Goal: Task Accomplishment & Management: Manage account settings

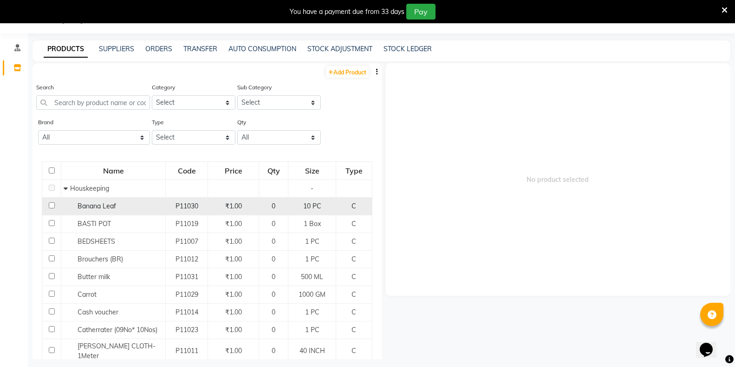
click at [50, 205] on input "checkbox" at bounding box center [52, 205] width 6 height 6
checkbox input "true"
select select
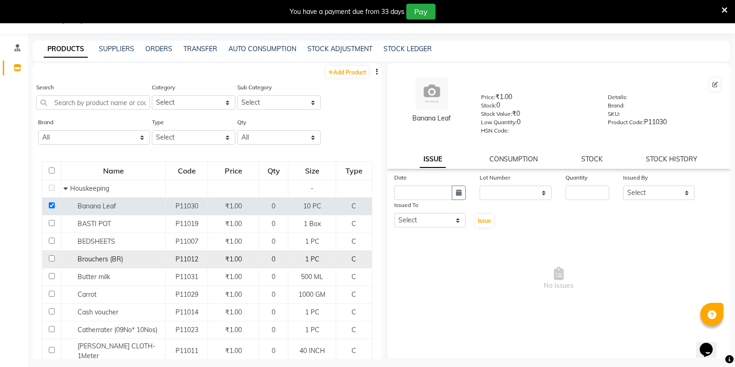
click at [52, 260] on input "checkbox" at bounding box center [52, 258] width 6 height 6
checkbox input "true"
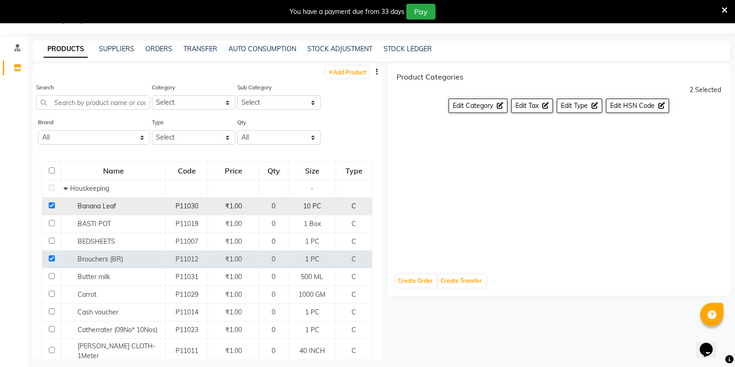
click at [53, 205] on input "checkbox" at bounding box center [52, 205] width 6 height 6
checkbox input "false"
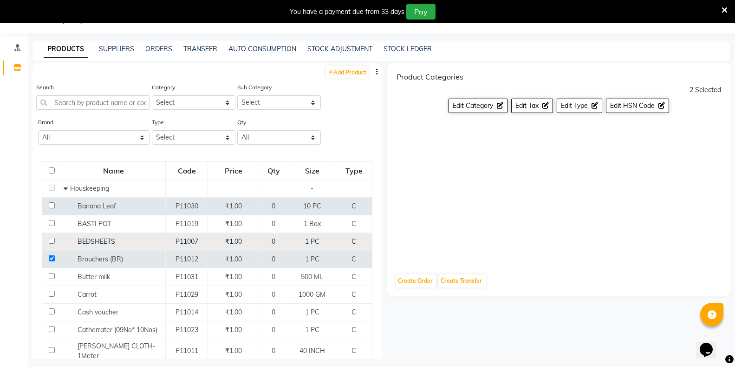
select select
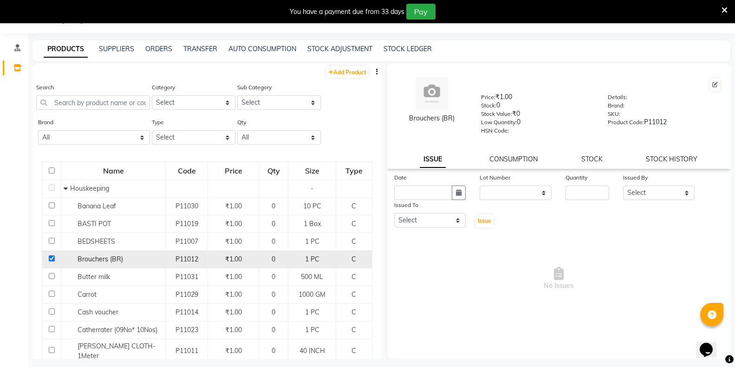
click at [51, 259] on input "checkbox" at bounding box center [52, 258] width 6 height 6
checkbox input "false"
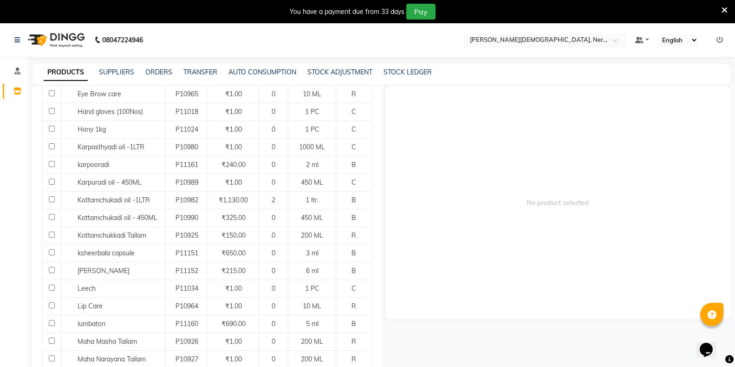
click at [533, 39] on input "text" at bounding box center [535, 40] width 135 height 9
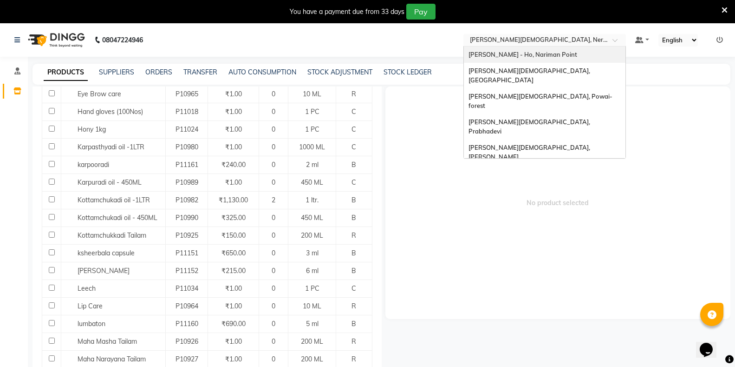
click at [530, 54] on span "[PERSON_NAME] - Ho, Nariman Point" at bounding box center [523, 54] width 109 height 7
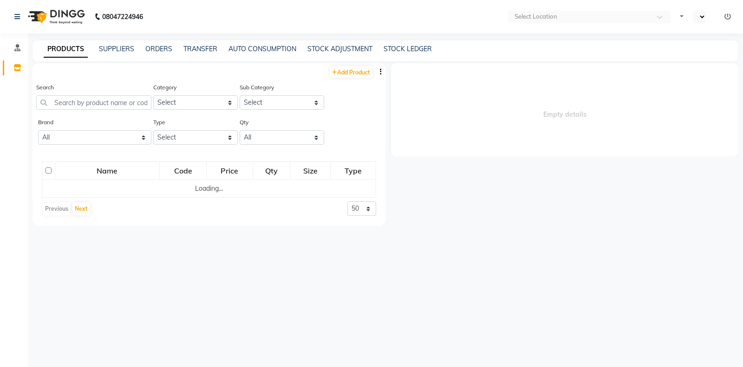
select select "en"
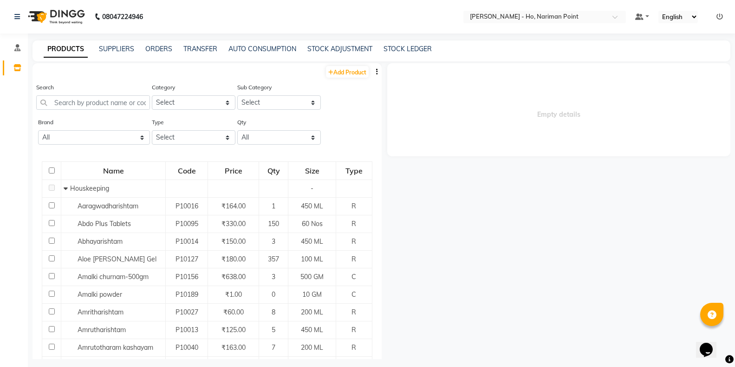
click at [496, 231] on div "Empty details" at bounding box center [556, 210] width 349 height 295
